Goal: Check status: Check status

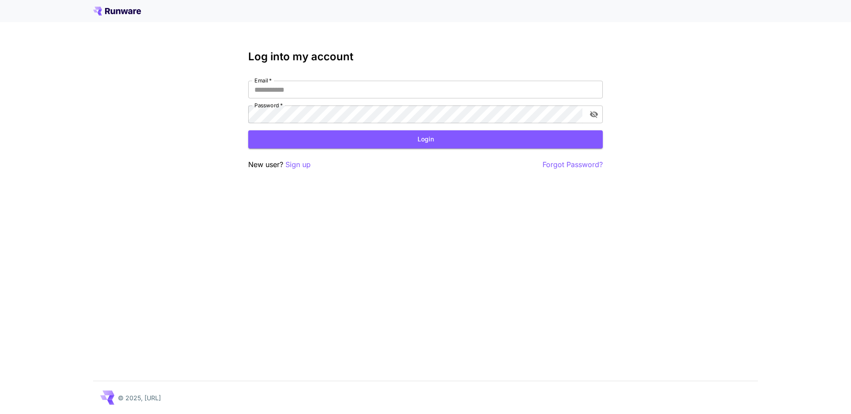
type input "**********"
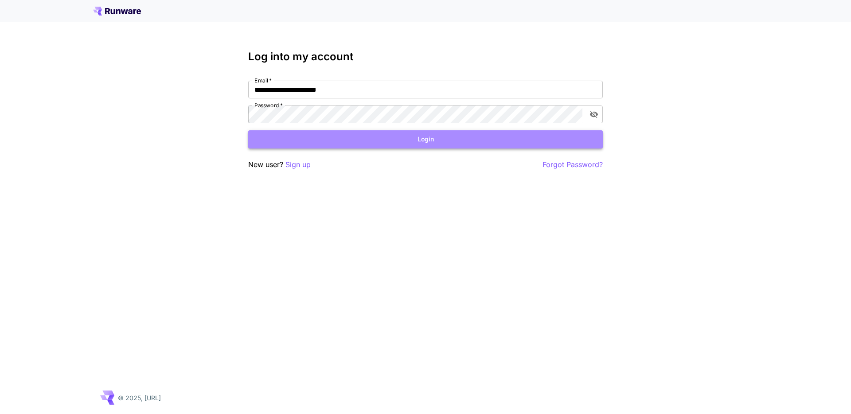
click at [458, 144] on button "Login" at bounding box center [425, 139] width 355 height 18
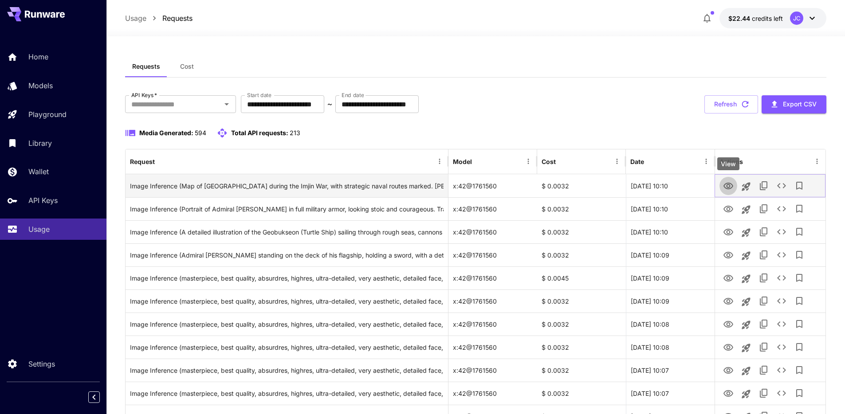
click at [728, 185] on icon "View" at bounding box center [728, 186] width 11 height 11
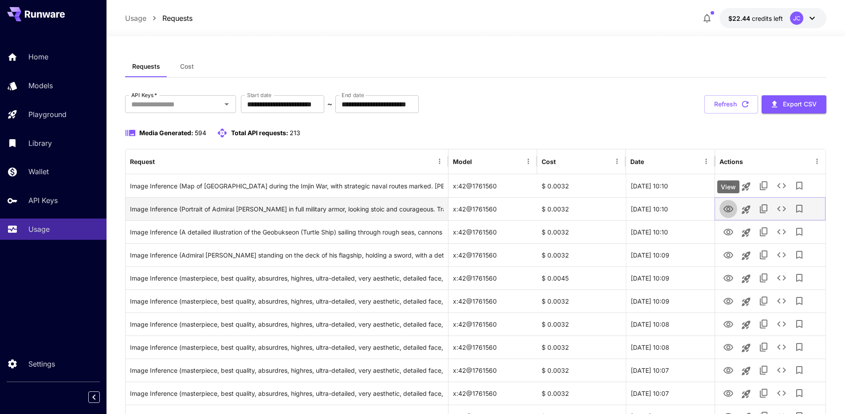
click at [727, 209] on icon "View" at bounding box center [728, 209] width 10 height 7
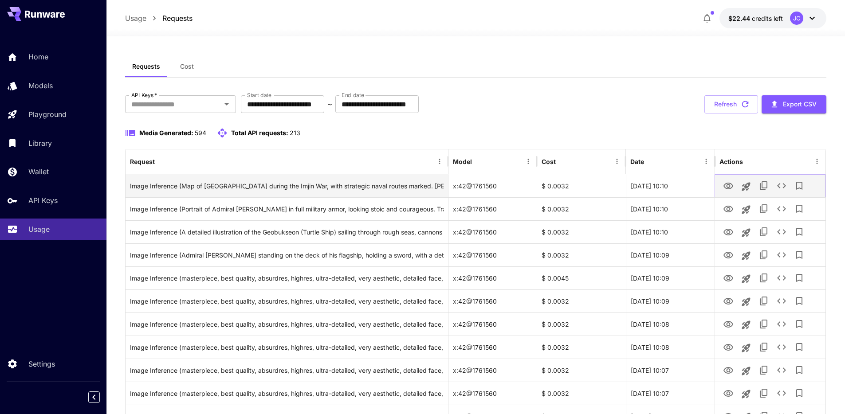
click at [731, 188] on icon "View" at bounding box center [728, 186] width 10 height 7
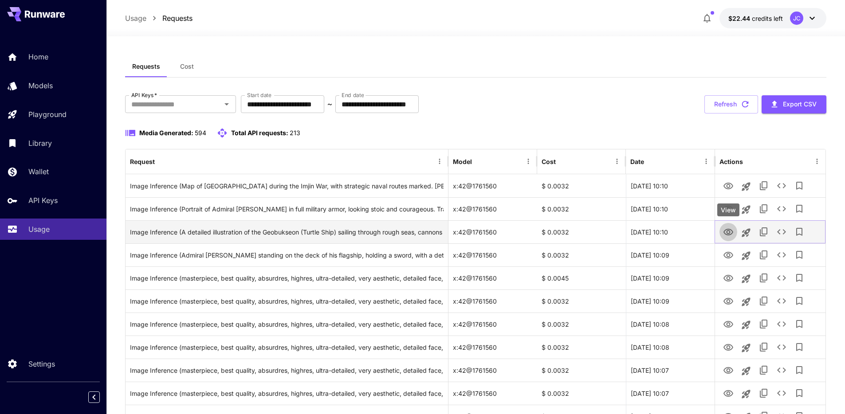
click at [728, 235] on icon "View" at bounding box center [728, 232] width 11 height 11
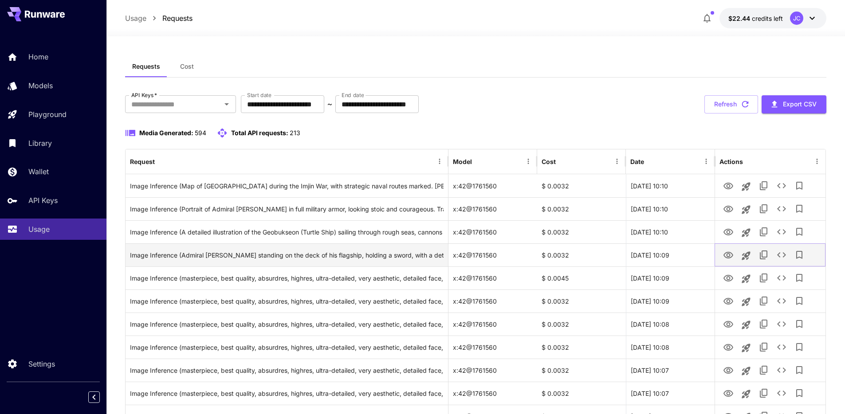
click at [729, 256] on icon "View" at bounding box center [728, 255] width 11 height 11
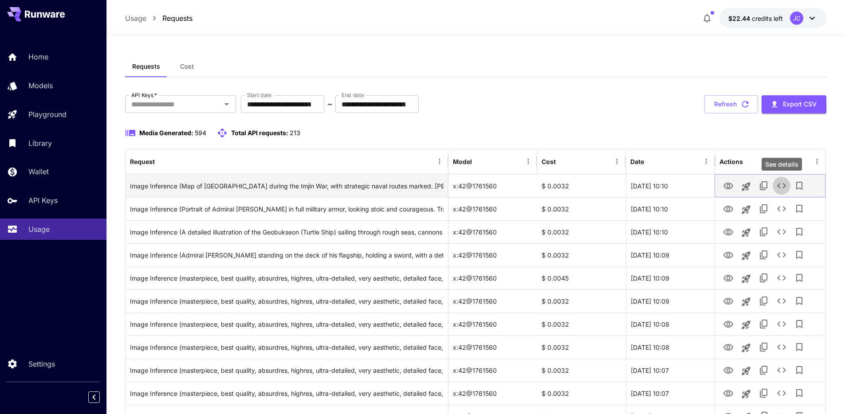
click at [782, 188] on icon "See details" at bounding box center [781, 185] width 11 height 11
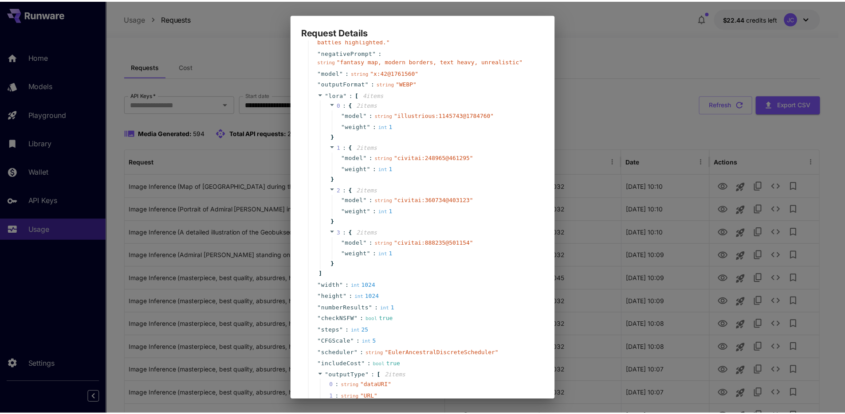
scroll to position [152, 0]
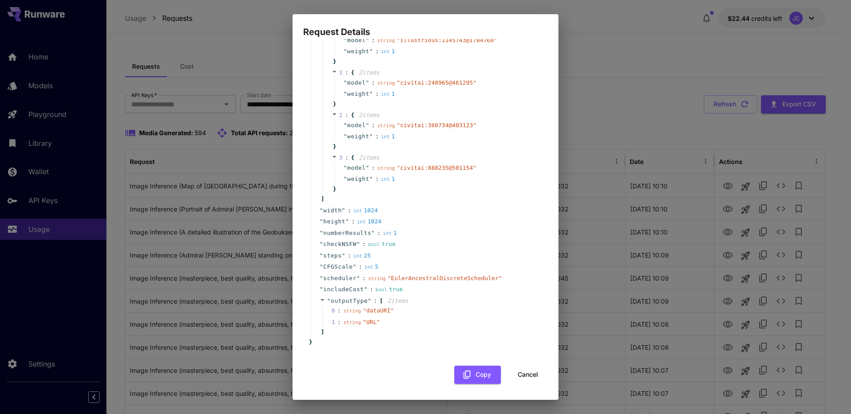
click at [524, 374] on button "Cancel" at bounding box center [528, 375] width 40 height 18
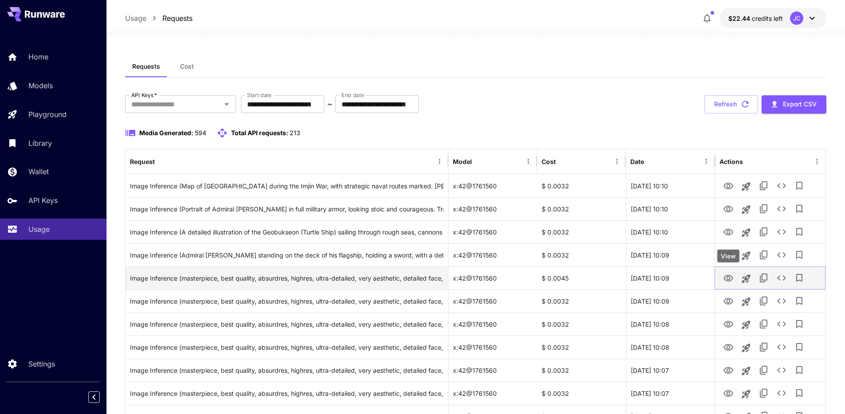
click at [730, 280] on icon "View" at bounding box center [728, 278] width 11 height 11
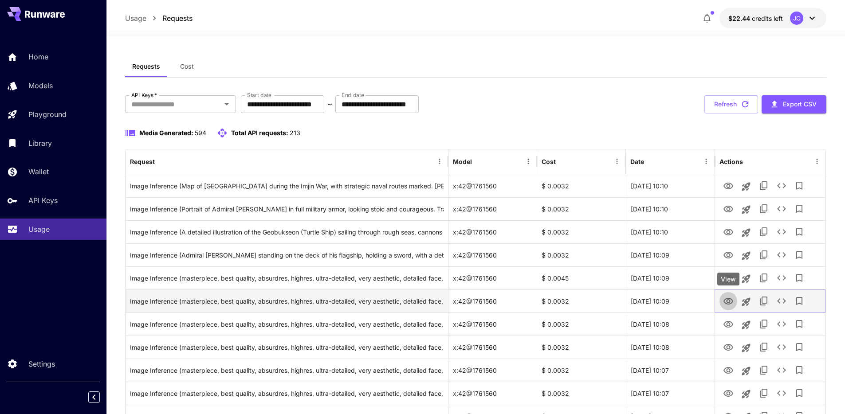
click at [731, 305] on icon "View" at bounding box center [728, 301] width 11 height 11
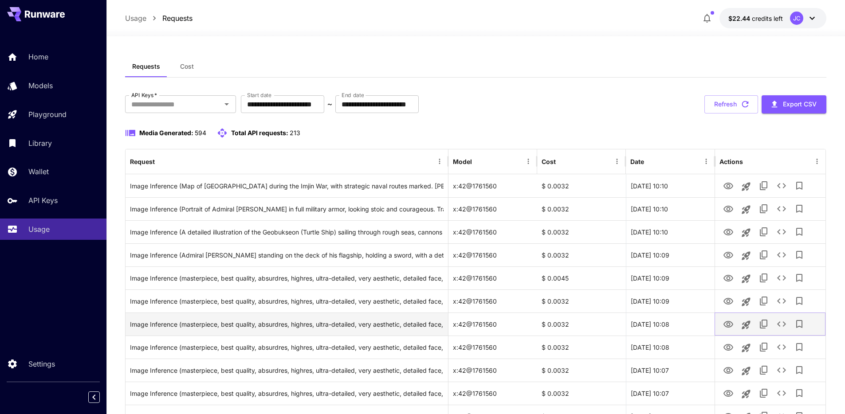
click at [724, 324] on icon "View" at bounding box center [728, 324] width 10 height 7
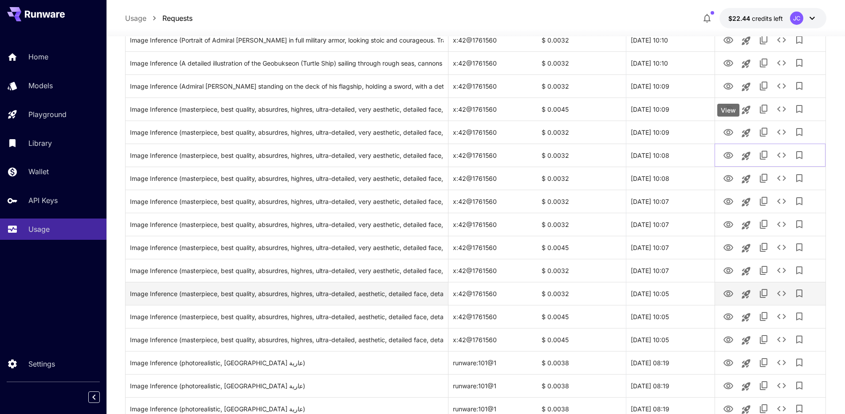
scroll to position [176, 0]
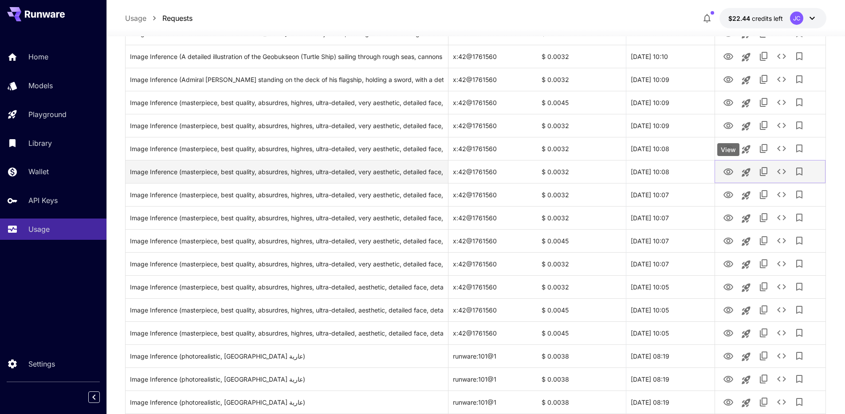
click at [726, 171] on icon "View" at bounding box center [728, 172] width 10 height 7
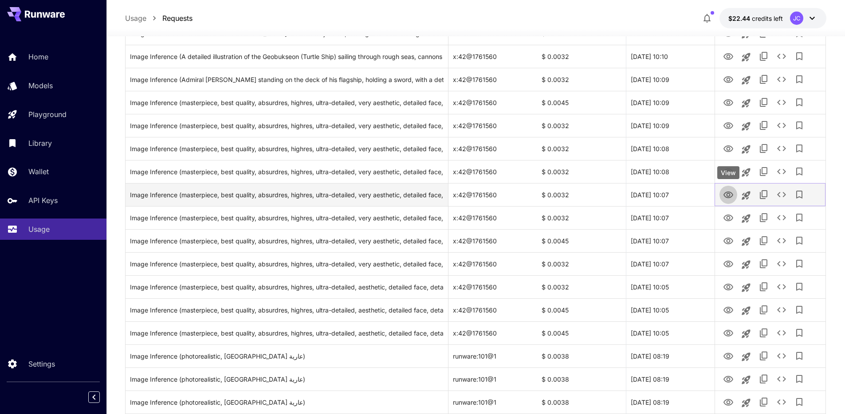
click at [727, 199] on icon "View" at bounding box center [728, 195] width 11 height 11
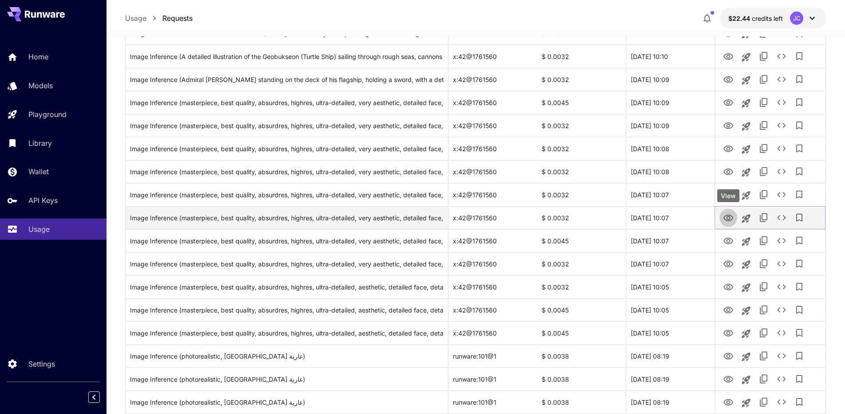
click at [729, 218] on icon "View" at bounding box center [728, 218] width 11 height 11
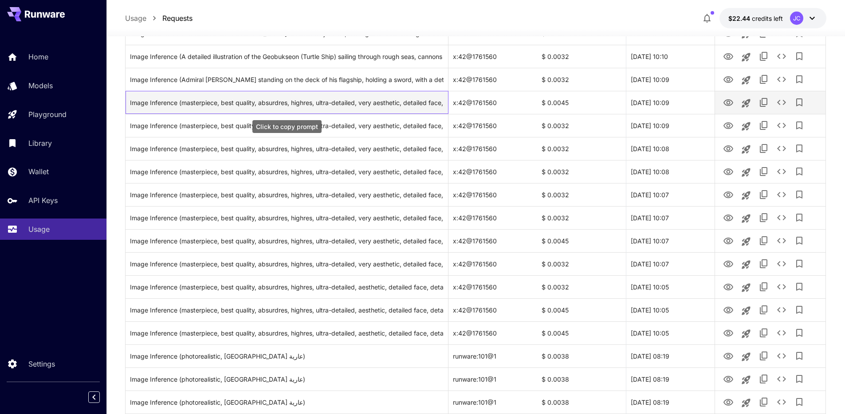
click at [371, 107] on div "Image Inference (masterpiece, best quality, absurdres, highres, ultra-detailed,…" at bounding box center [287, 102] width 314 height 23
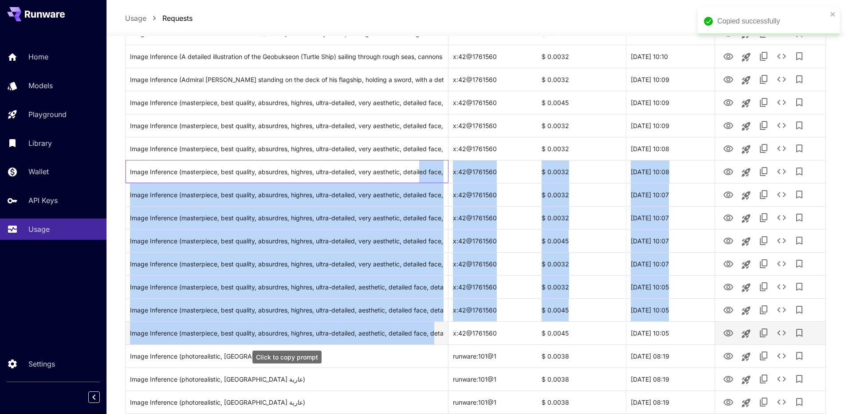
drag, startPoint x: 420, startPoint y: 174, endPoint x: 435, endPoint y: 335, distance: 161.7
click at [723, 334] on icon "View" at bounding box center [728, 333] width 11 height 11
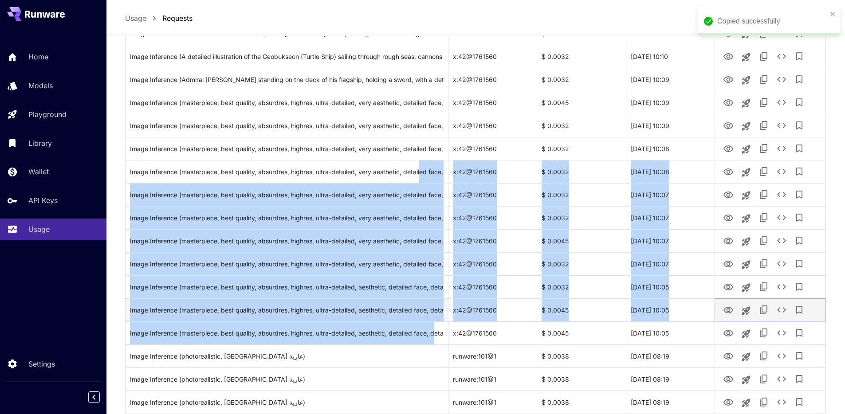
click at [729, 306] on icon "View" at bounding box center [728, 310] width 11 height 11
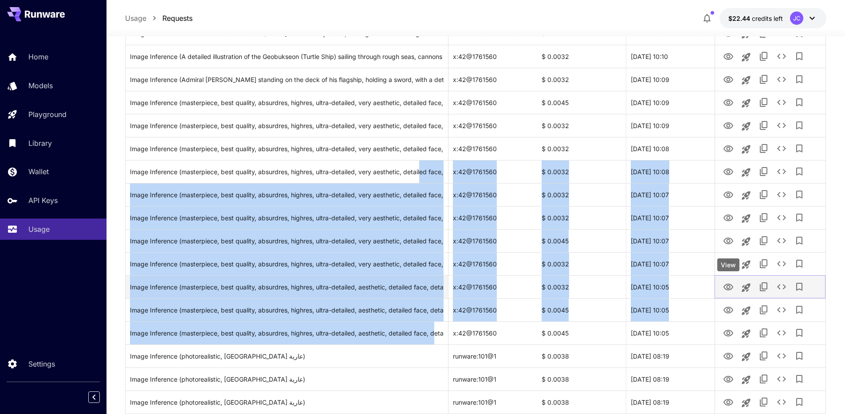
click at [731, 284] on icon "View" at bounding box center [728, 287] width 11 height 11
click at [727, 264] on icon "View" at bounding box center [728, 264] width 10 height 7
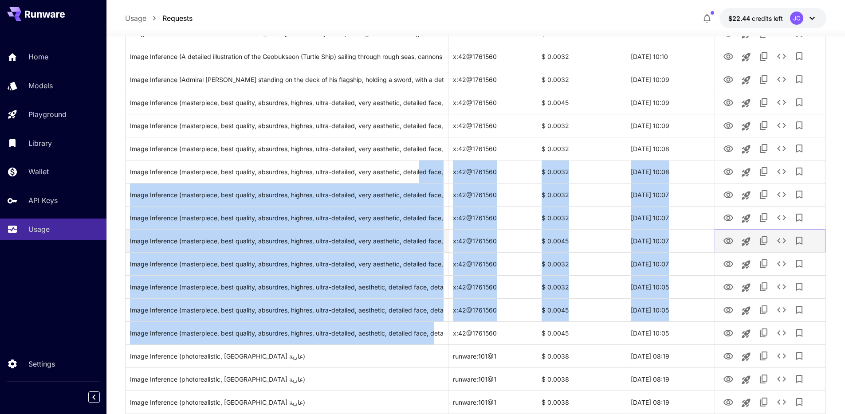
click at [731, 242] on icon "View" at bounding box center [728, 241] width 11 height 11
